Goal: Task Accomplishment & Management: Use online tool/utility

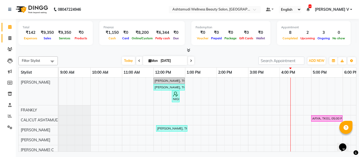
click at [7, 35] on link "Invoice" at bounding box center [8, 38] width 13 height 9
select select "service"
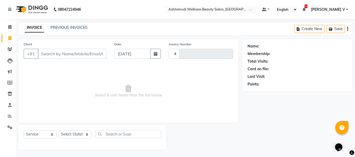
type input "4154"
select select "4630"
click at [7, 27] on span at bounding box center [9, 27] width 9 height 6
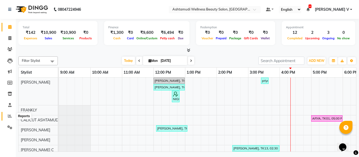
click at [11, 115] on icon at bounding box center [10, 116] width 4 height 4
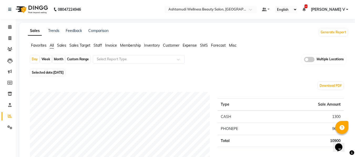
click at [309, 62] on span at bounding box center [309, 59] width 11 height 5
click at [304, 60] on input "checkbox" at bounding box center [304, 60] width 0 height 0
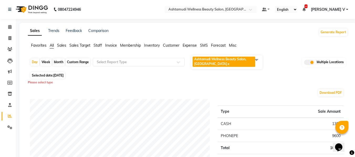
click at [214, 59] on span "Ashtamudi Wellness Beauty Salon, CALICUT" at bounding box center [220, 61] width 52 height 9
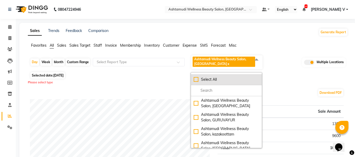
click at [217, 76] on li "Select All" at bounding box center [226, 79] width 71 height 11
checkbox input "true"
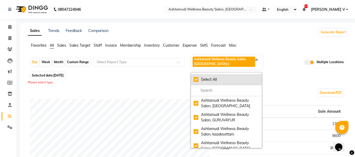
checkbox input "true"
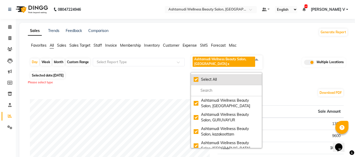
checkbox input "true"
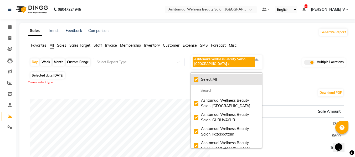
checkbox input "true"
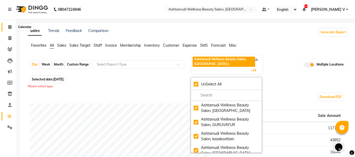
click at [11, 24] on span at bounding box center [9, 27] width 9 height 6
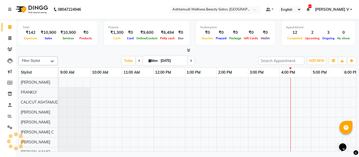
click at [247, 8] on input "text" at bounding box center [209, 9] width 76 height 5
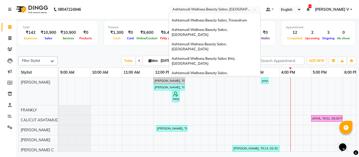
scroll to position [53, 0]
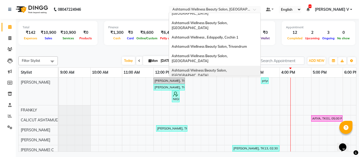
click at [227, 68] on span "Ashtamudi Welness Beauty Salon, [GEOGRAPHIC_DATA]" at bounding box center [200, 72] width 56 height 9
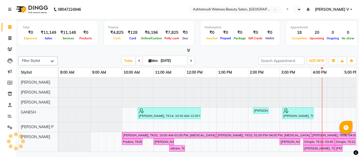
select select "en"
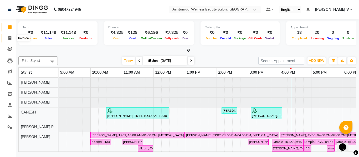
drag, startPoint x: 11, startPoint y: 37, endPoint x: 11, endPoint y: 26, distance: 11.0
click at [11, 37] on icon at bounding box center [9, 38] width 3 height 4
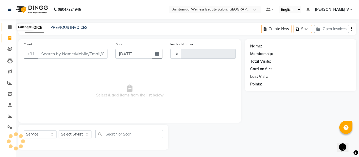
click at [11, 26] on icon at bounding box center [9, 27] width 3 height 4
